Goal: Navigation & Orientation: Find specific page/section

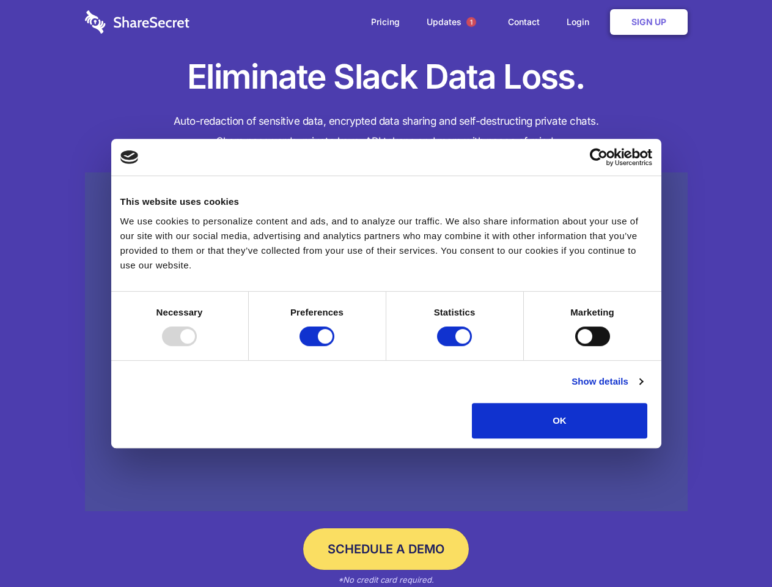
click at [197, 346] on div at bounding box center [179, 336] width 35 height 20
click at [334, 346] on input "Preferences" at bounding box center [317, 336] width 35 height 20
checkbox input "false"
click at [456, 346] on input "Statistics" at bounding box center [454, 336] width 35 height 20
checkbox input "false"
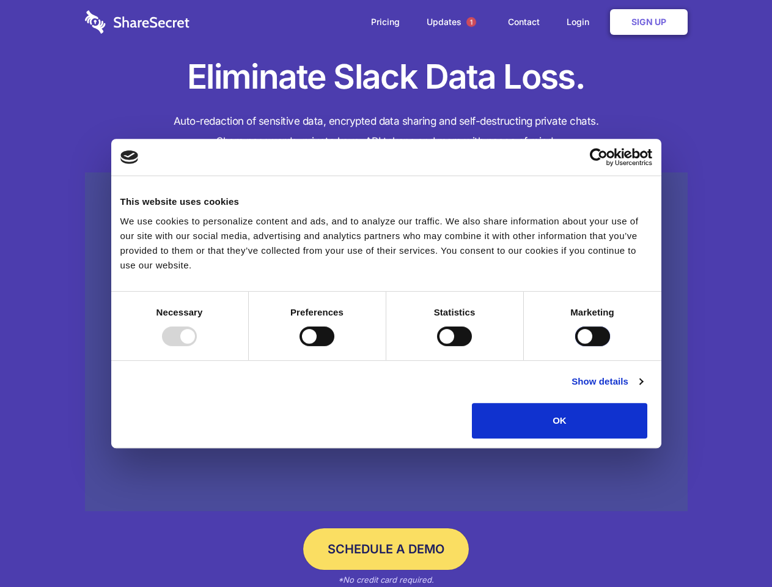
click at [575, 346] on input "Marketing" at bounding box center [592, 336] width 35 height 20
checkbox input "true"
click at [643, 389] on link "Show details" at bounding box center [607, 381] width 71 height 15
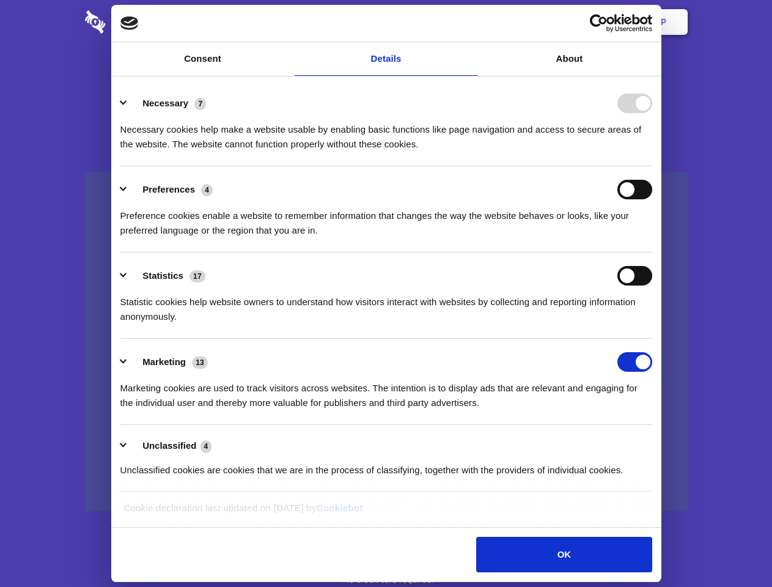
click at [652, 166] on li "Necessary 7 Necessary cookies help make a website usable by enabling basic func…" at bounding box center [386, 123] width 532 height 86
click at [471, 22] on span "1" at bounding box center [471, 22] width 10 height 10
